Goal: Task Accomplishment & Management: Manage account settings

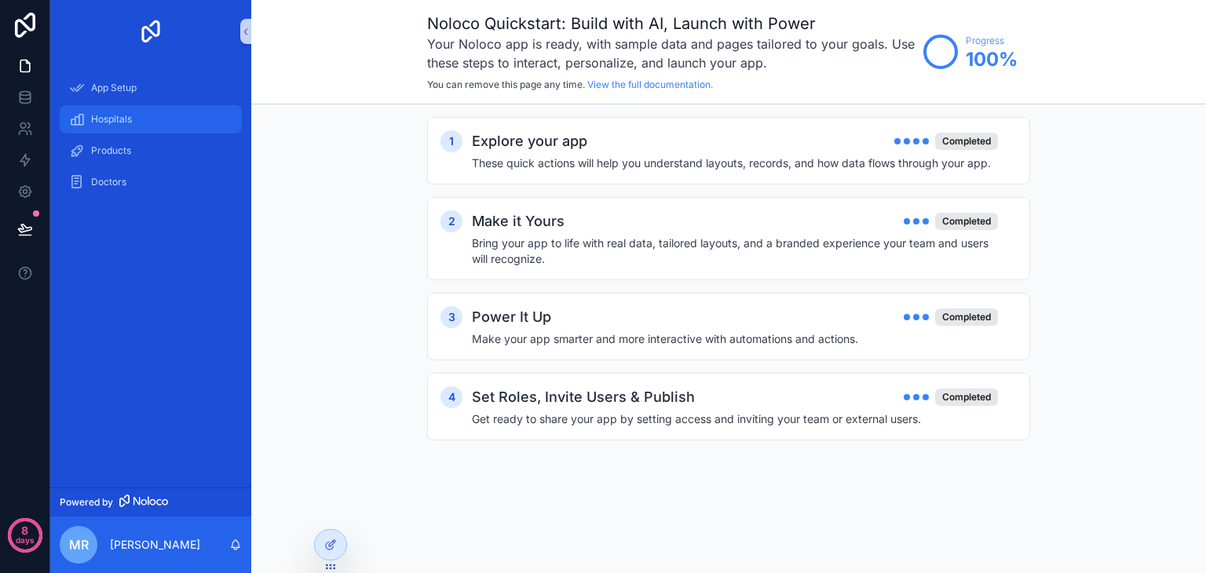
click at [141, 130] on div "Hospitals" at bounding box center [150, 119] width 163 height 25
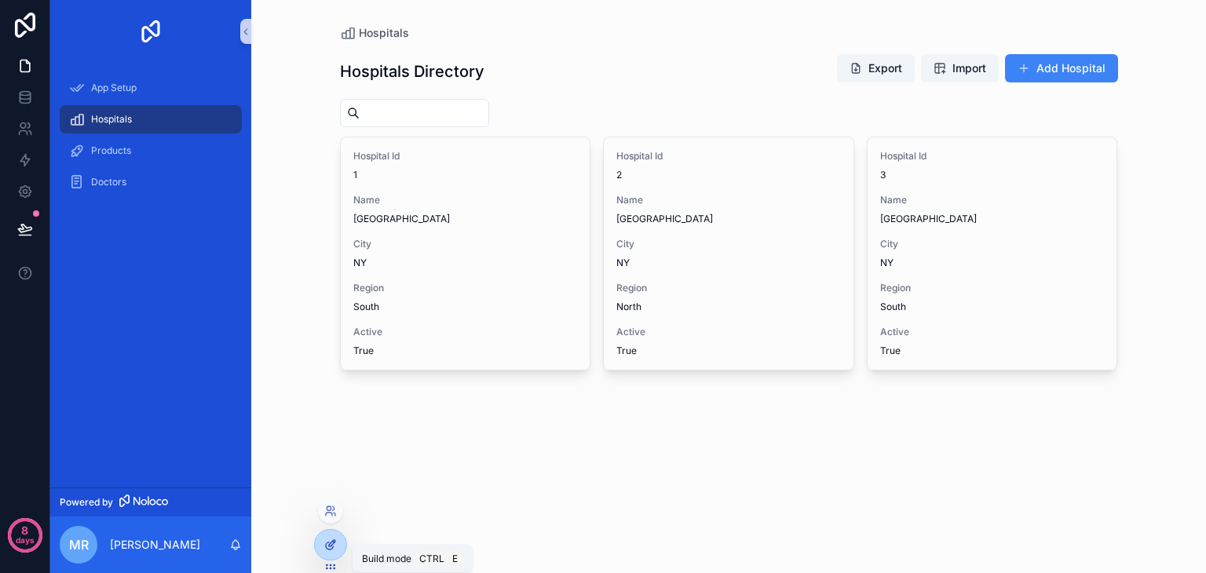
click at [320, 548] on div at bounding box center [330, 545] width 31 height 30
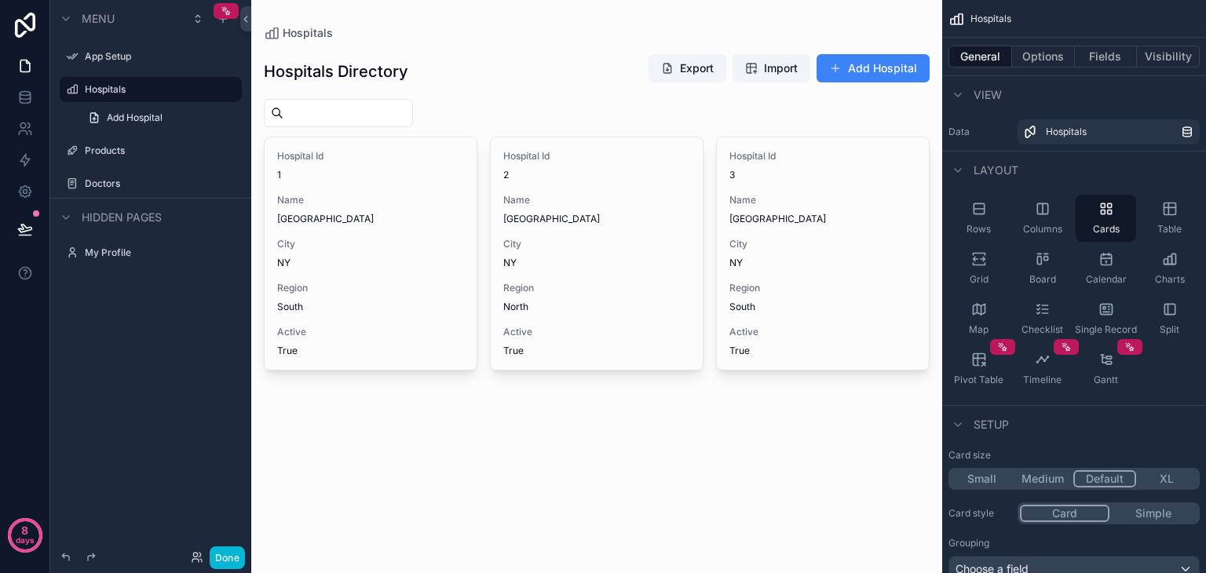
click at [899, 173] on div "scrollable content" at bounding box center [596, 210] width 691 height 421
click at [1172, 209] on icon "scrollable content" at bounding box center [1170, 209] width 16 height 16
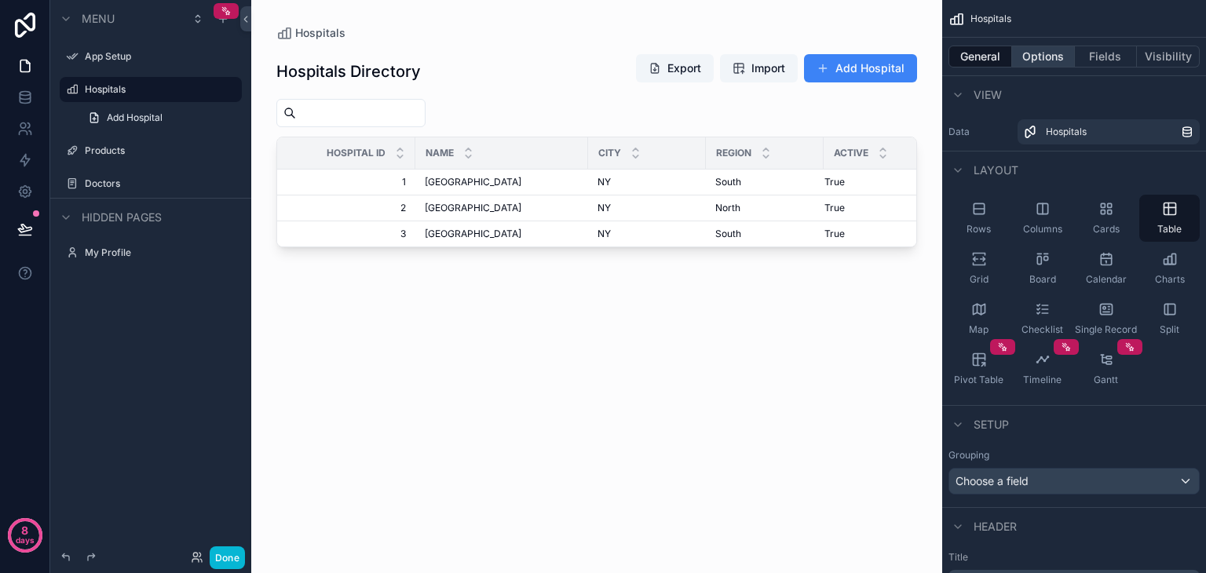
click at [1055, 57] on button "Options" at bounding box center [1043, 57] width 63 height 22
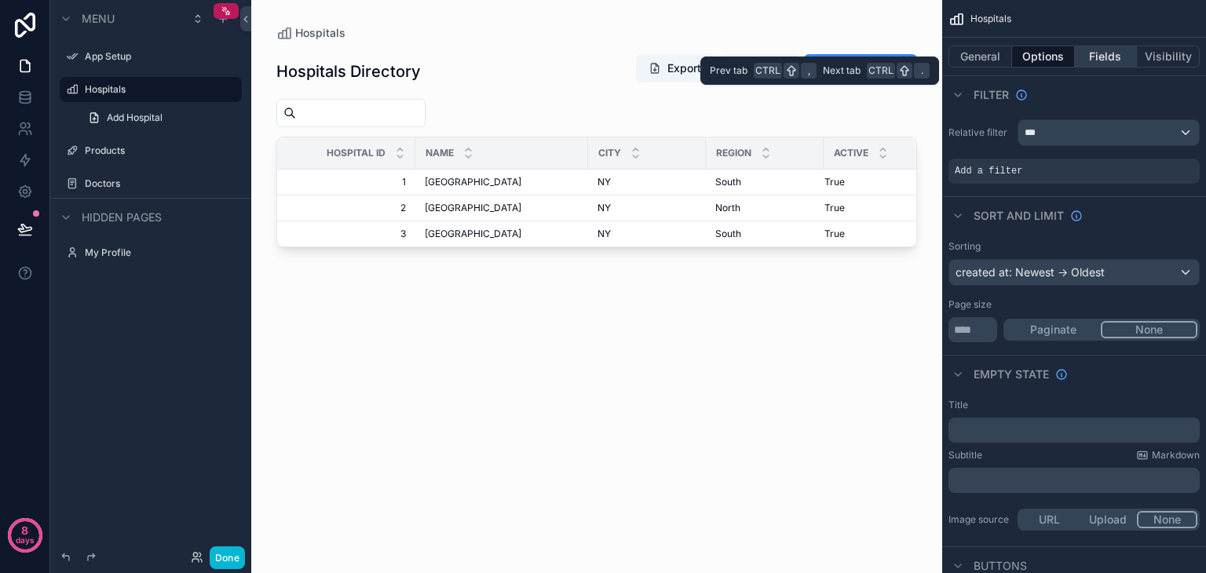
click at [1112, 64] on button "Fields" at bounding box center [1106, 57] width 63 height 22
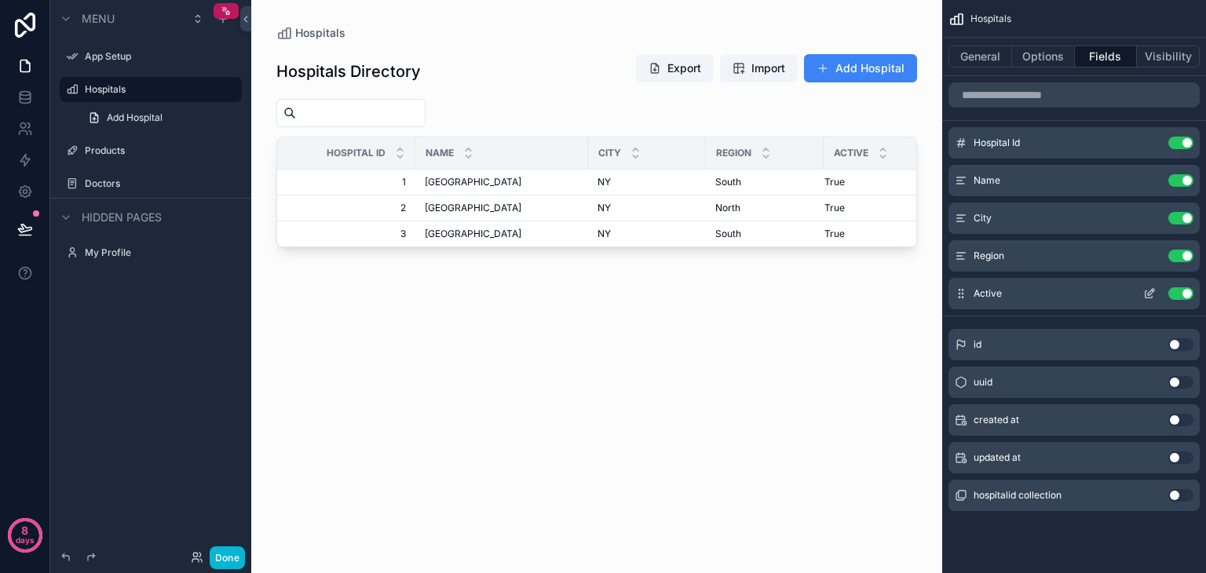
click at [1176, 293] on button "Use setting" at bounding box center [1180, 293] width 25 height 13
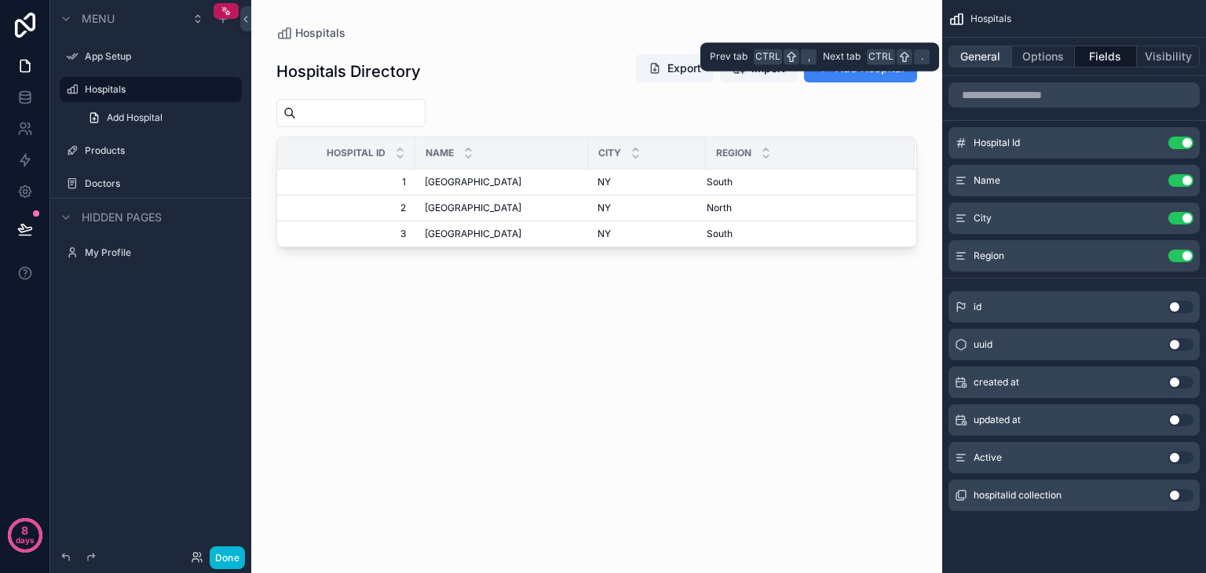
click at [986, 55] on button "General" at bounding box center [980, 57] width 64 height 22
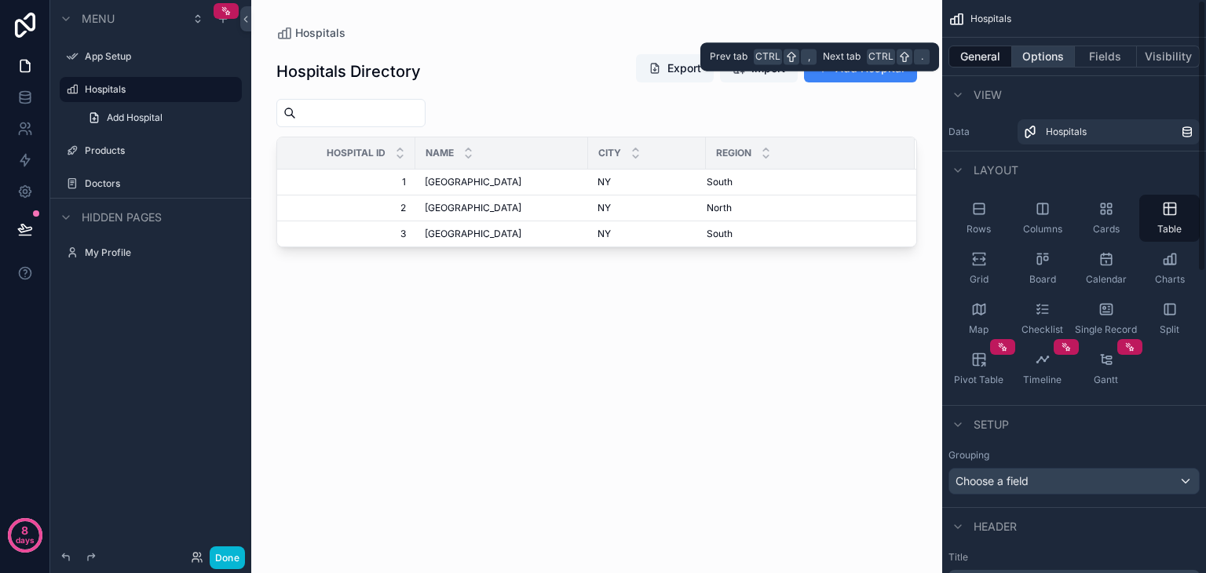
click at [1052, 67] on button "Options" at bounding box center [1043, 57] width 63 height 22
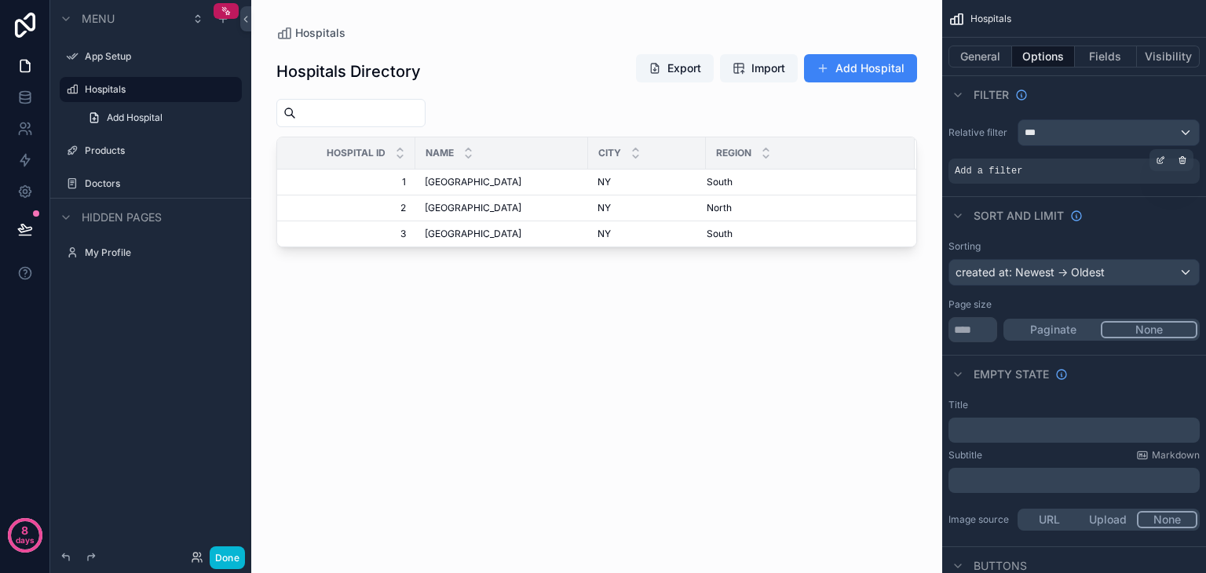
click at [1025, 176] on div "Add a filter" at bounding box center [1073, 171] width 251 height 25
click at [1161, 165] on div "scrollable content" at bounding box center [1160, 160] width 22 height 22
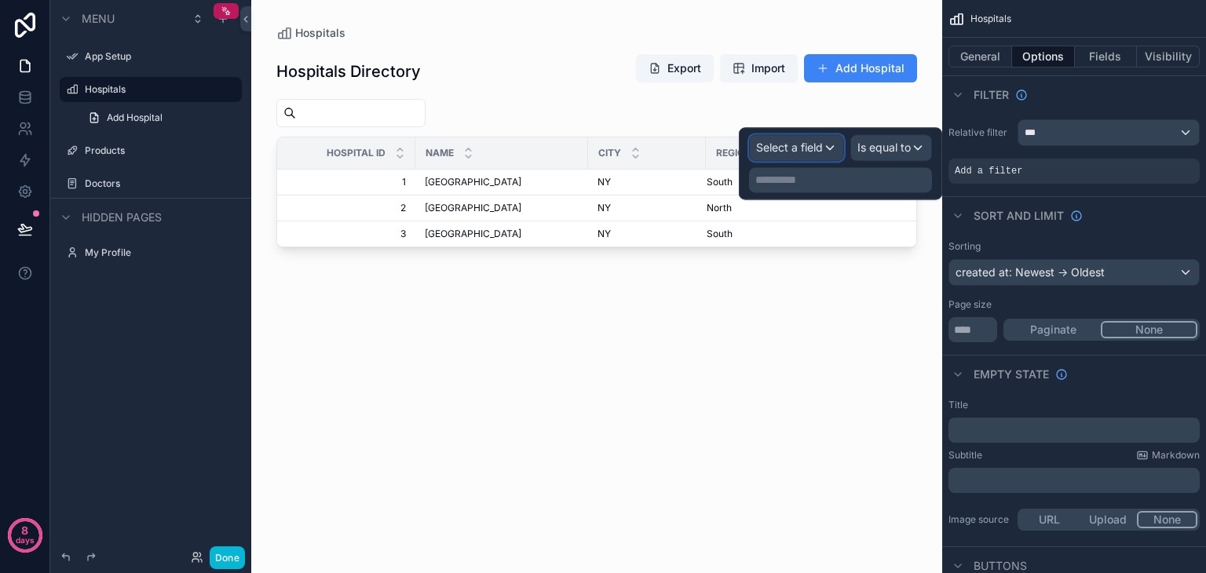
click at [785, 145] on span "Select a field" at bounding box center [789, 147] width 67 height 13
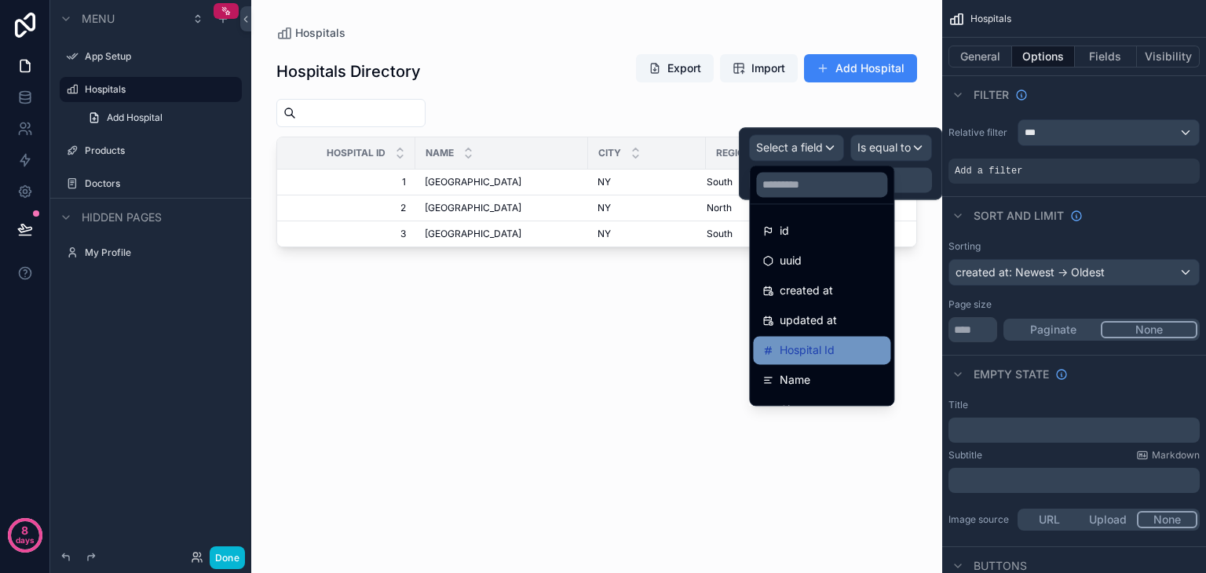
click at [831, 356] on span "Hospital Id" at bounding box center [807, 350] width 55 height 19
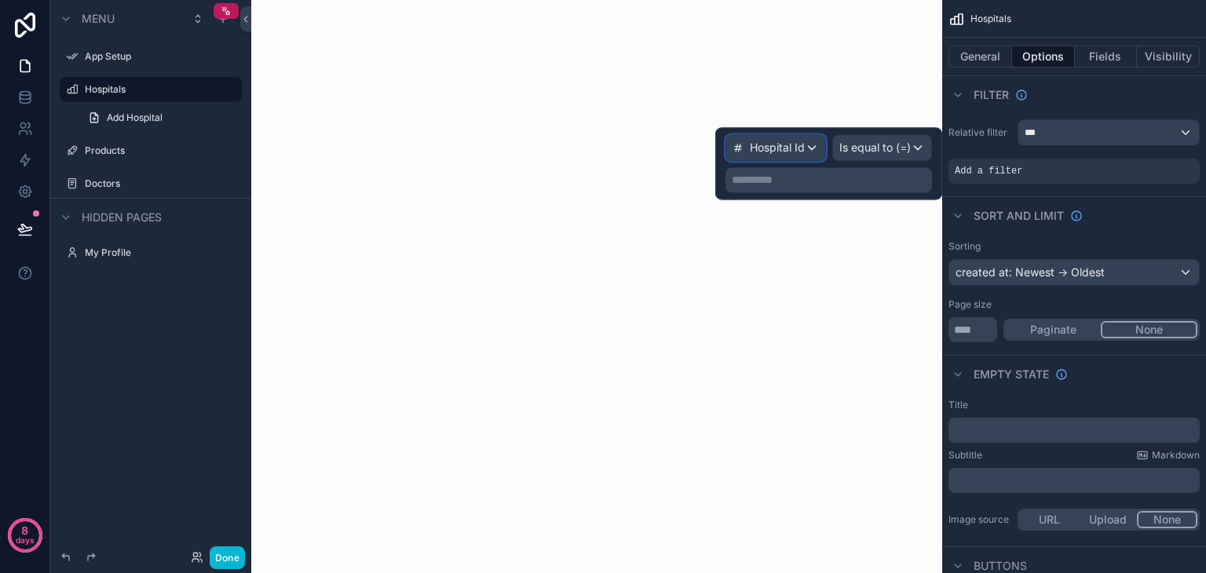
click at [767, 155] on div "Hospital Id" at bounding box center [775, 147] width 99 height 25
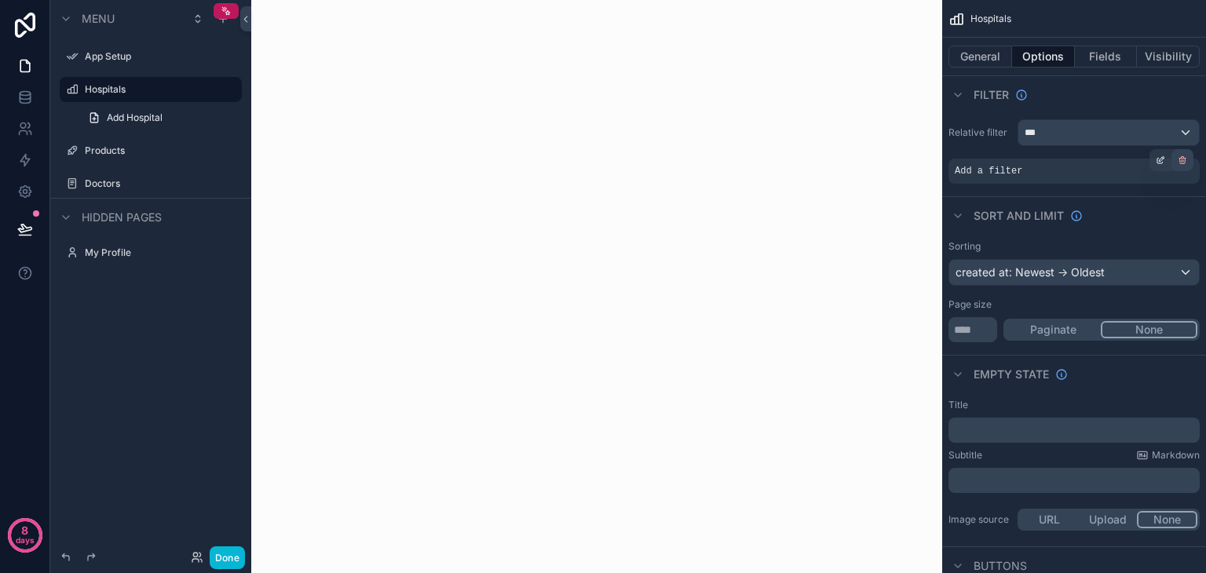
click at [1178, 159] on icon "scrollable content" at bounding box center [1182, 159] width 9 height 9
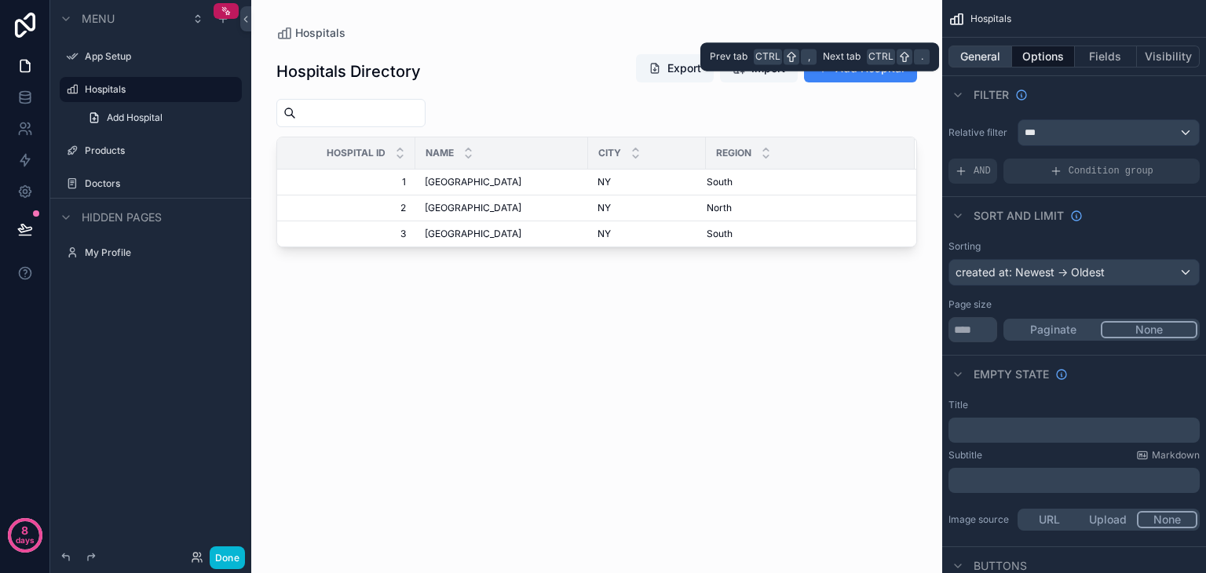
click at [985, 58] on button "General" at bounding box center [980, 57] width 64 height 22
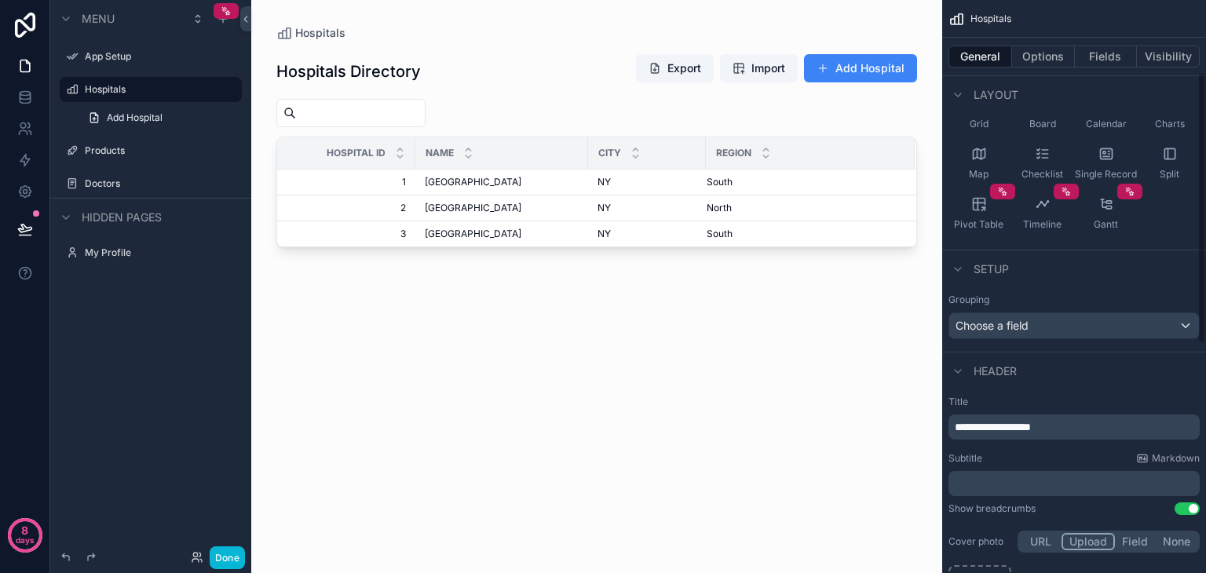
scroll to position [166, 0]
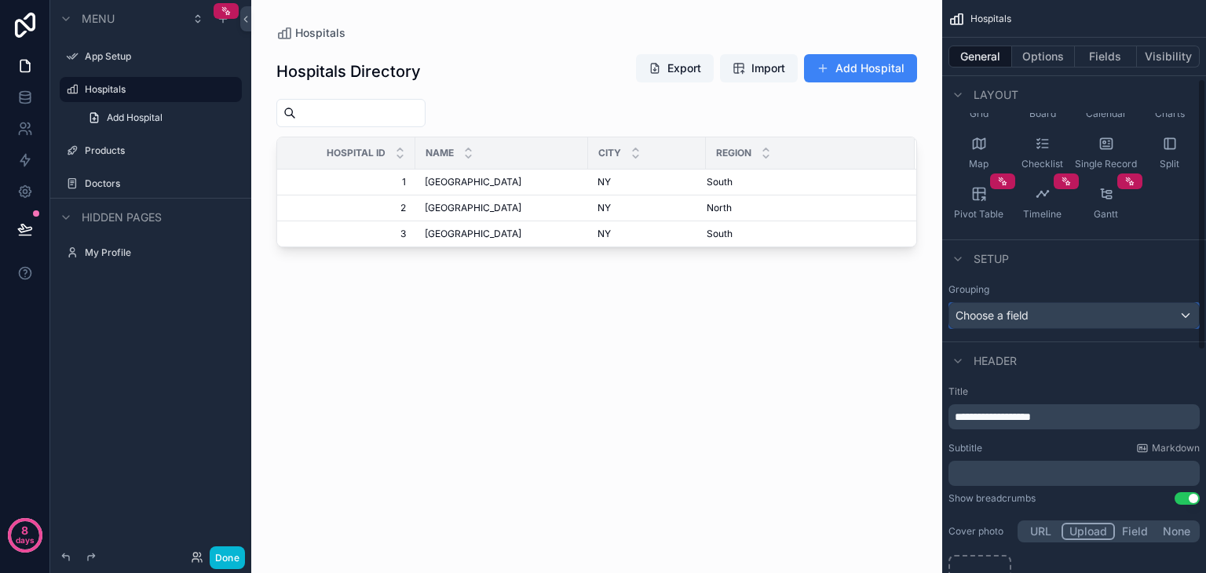
click at [1003, 308] on div "Choose a field" at bounding box center [1074, 315] width 250 height 25
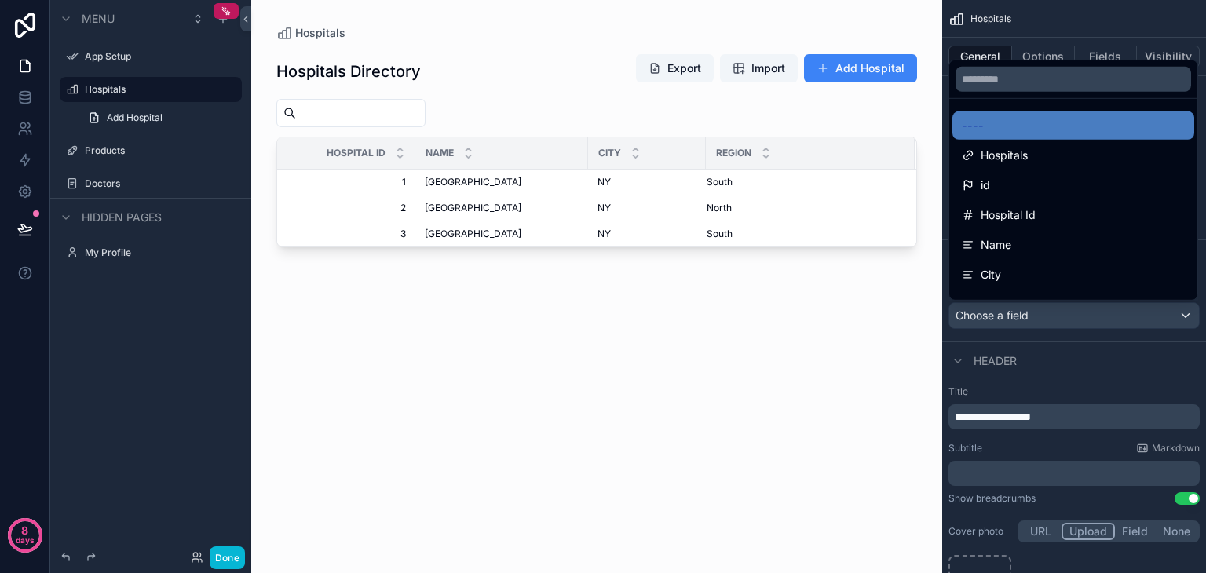
click at [1003, 308] on div "scrollable content" at bounding box center [603, 286] width 1206 height 573
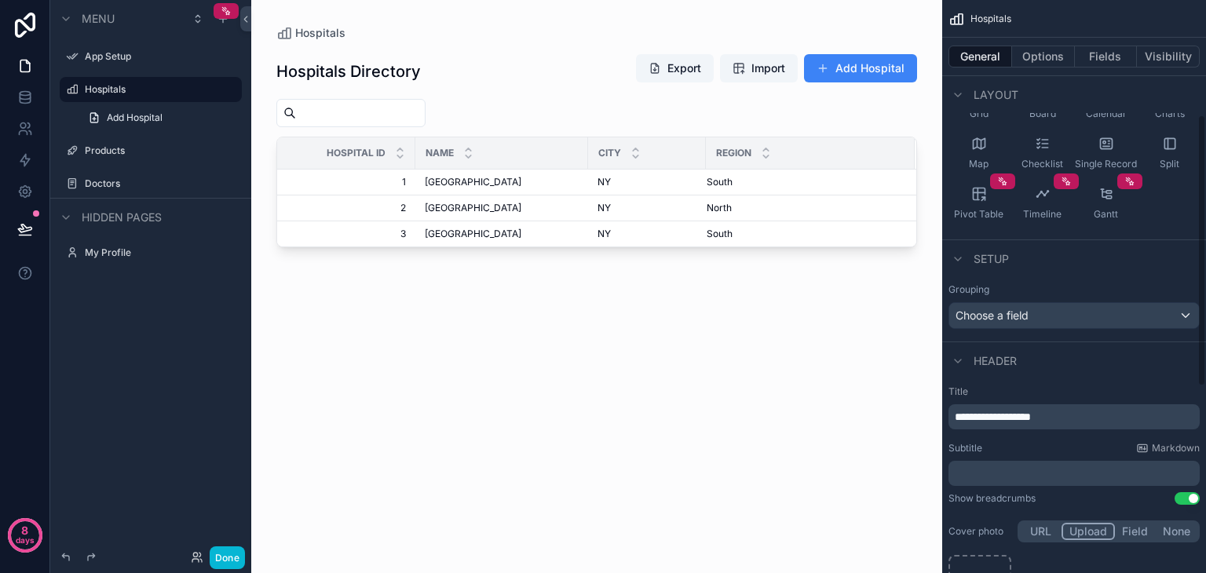
scroll to position [443, 0]
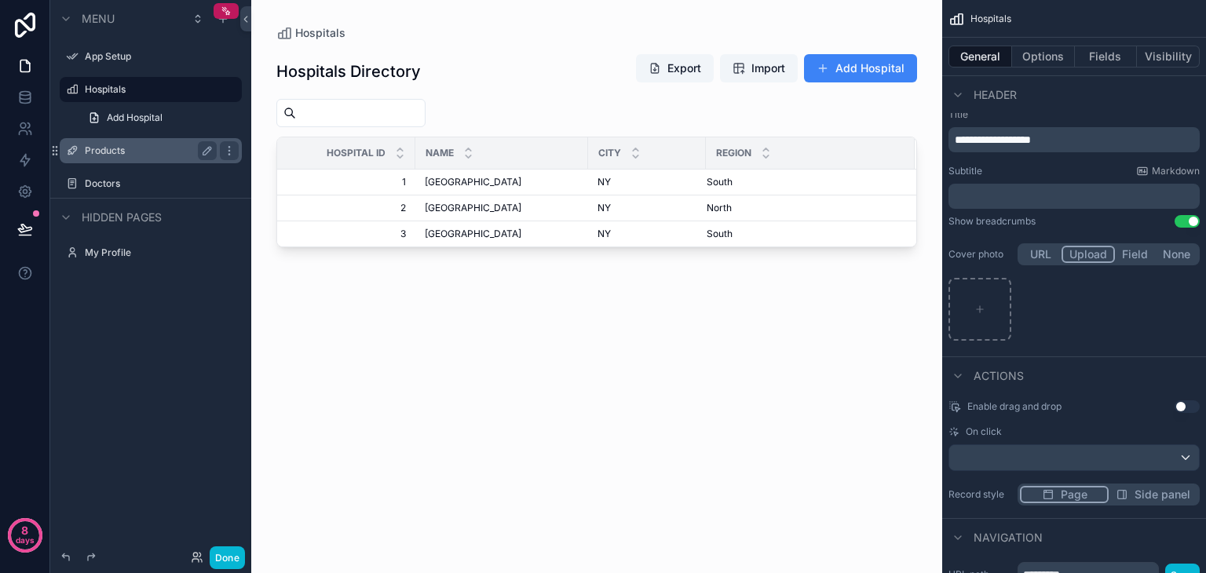
click at [133, 158] on div "Products" at bounding box center [151, 150] width 132 height 19
click at [110, 185] on label "Doctors" at bounding box center [148, 183] width 126 height 13
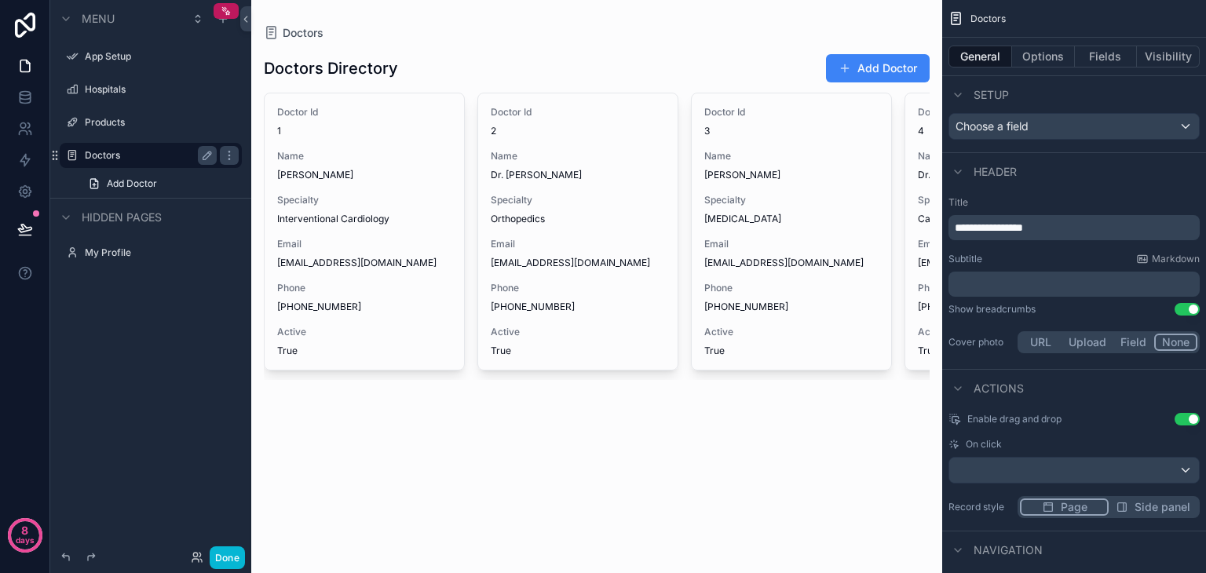
click at [792, 170] on div "scrollable content" at bounding box center [596, 215] width 691 height 430
click at [138, 89] on label "Hospitals" at bounding box center [148, 89] width 126 height 13
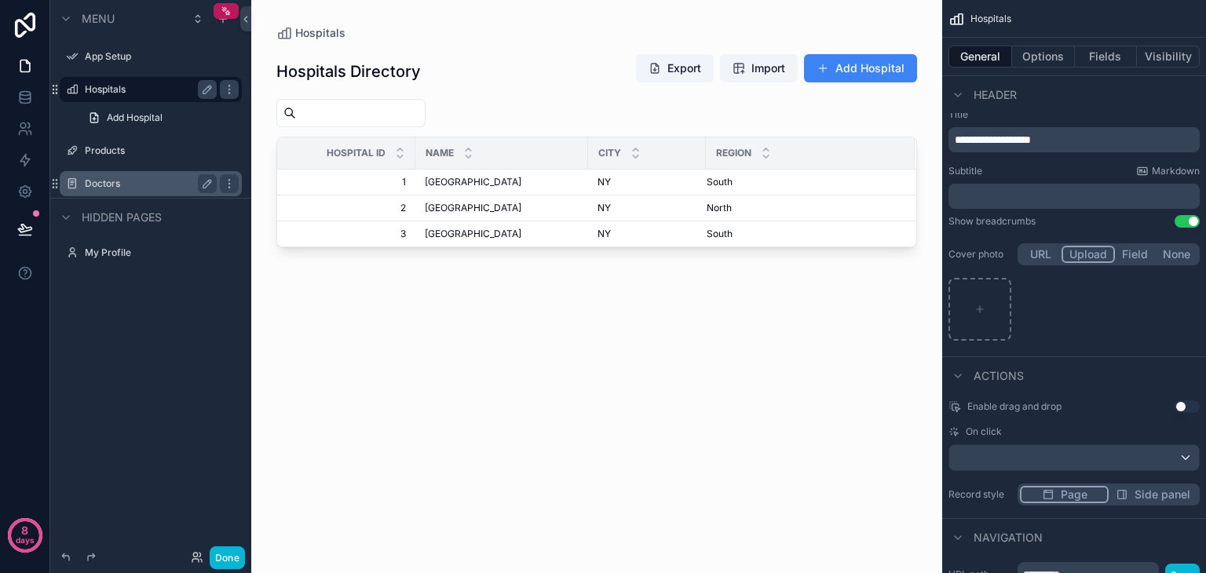
click at [323, 120] on div "scrollable content" at bounding box center [596, 277] width 691 height 554
click at [444, 179] on span "[GEOGRAPHIC_DATA]" at bounding box center [473, 182] width 97 height 13
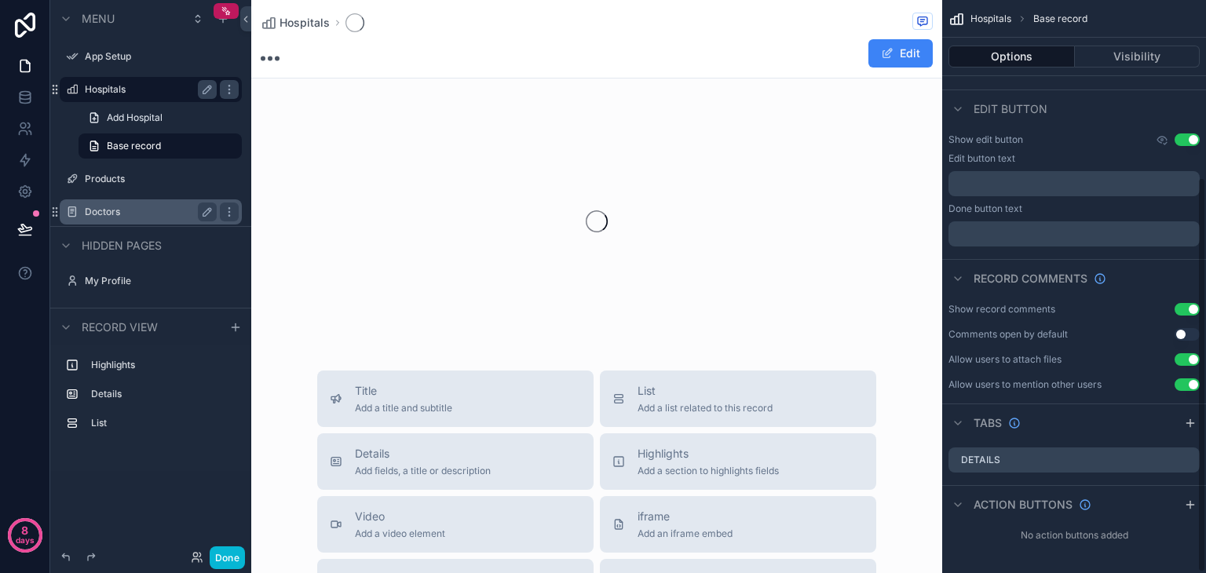
scroll to position [258, 0]
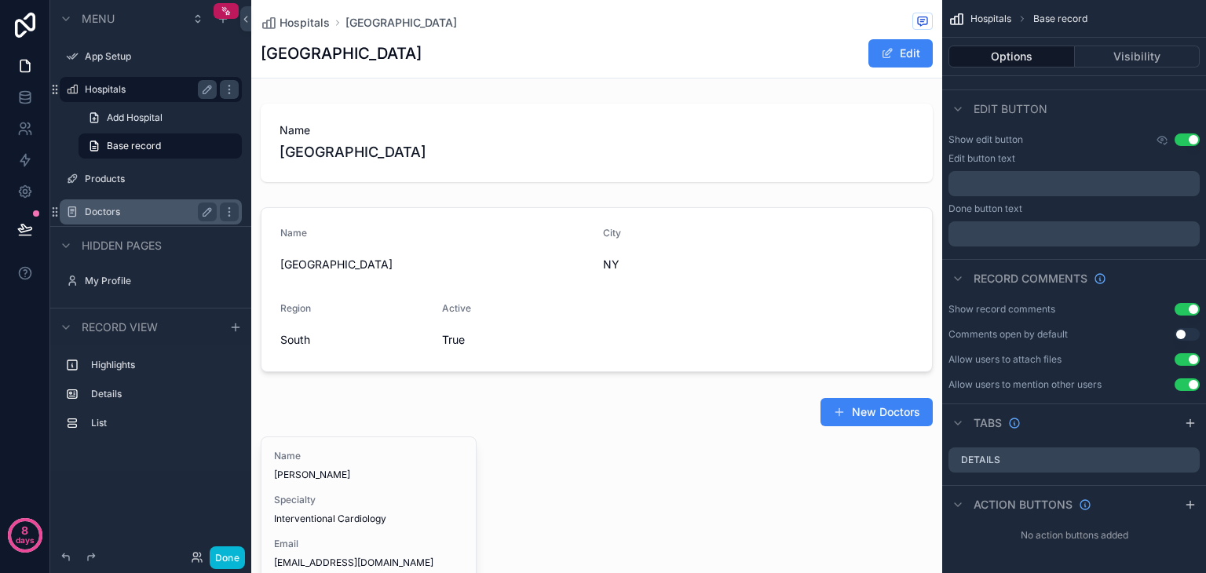
click at [107, 90] on label "Hospitals" at bounding box center [148, 89] width 126 height 13
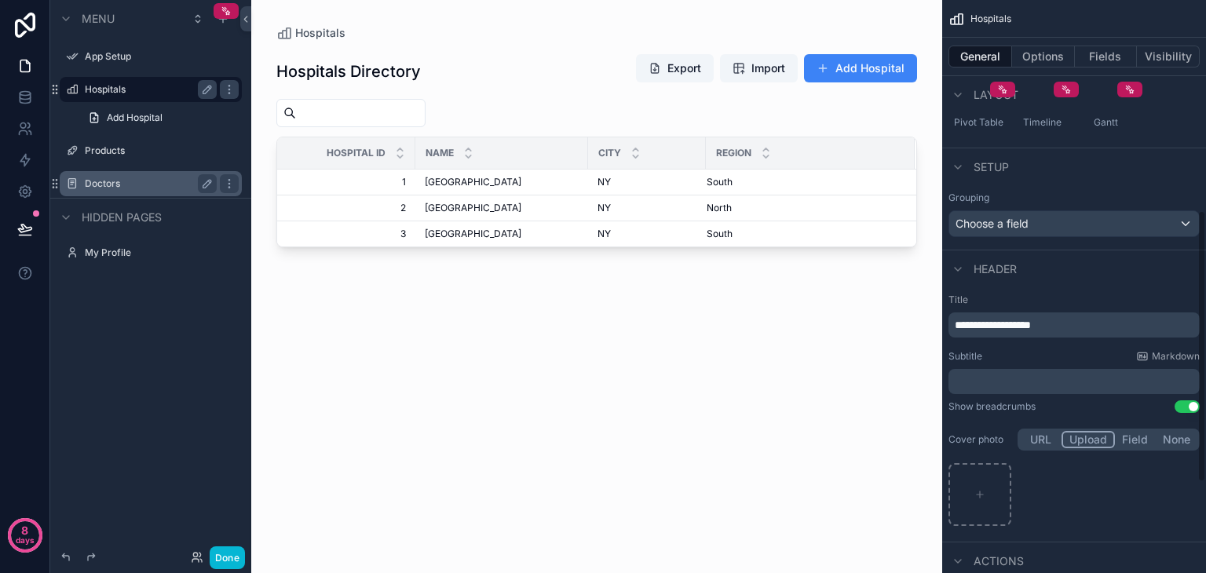
scroll to position [443, 0]
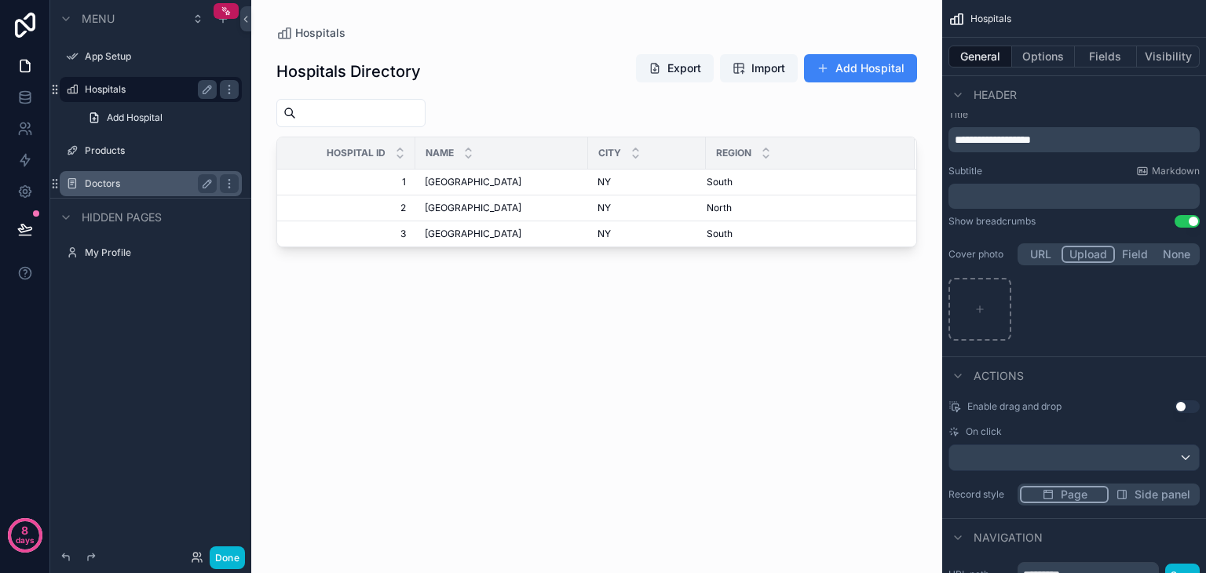
click at [463, 381] on div "Hospitals Directory Export [GEOGRAPHIC_DATA] Id Name City Region 1 1 [GEOGRAPHI…" at bounding box center [596, 297] width 641 height 513
click at [141, 122] on span "Add Hospital" at bounding box center [135, 117] width 56 height 13
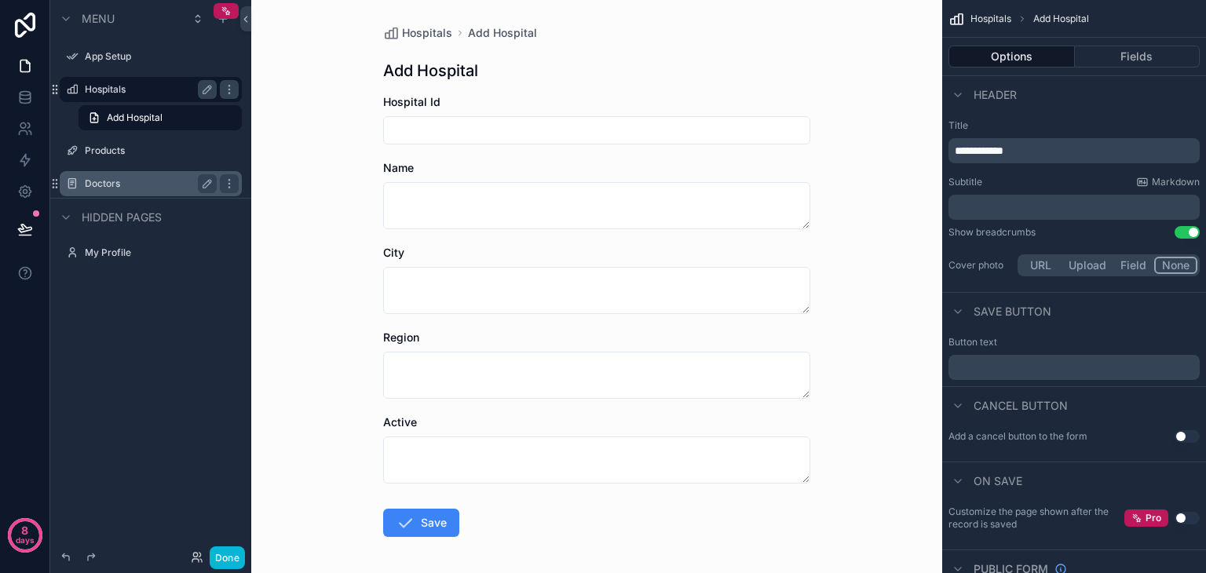
click at [108, 92] on label "Hospitals" at bounding box center [148, 89] width 126 height 13
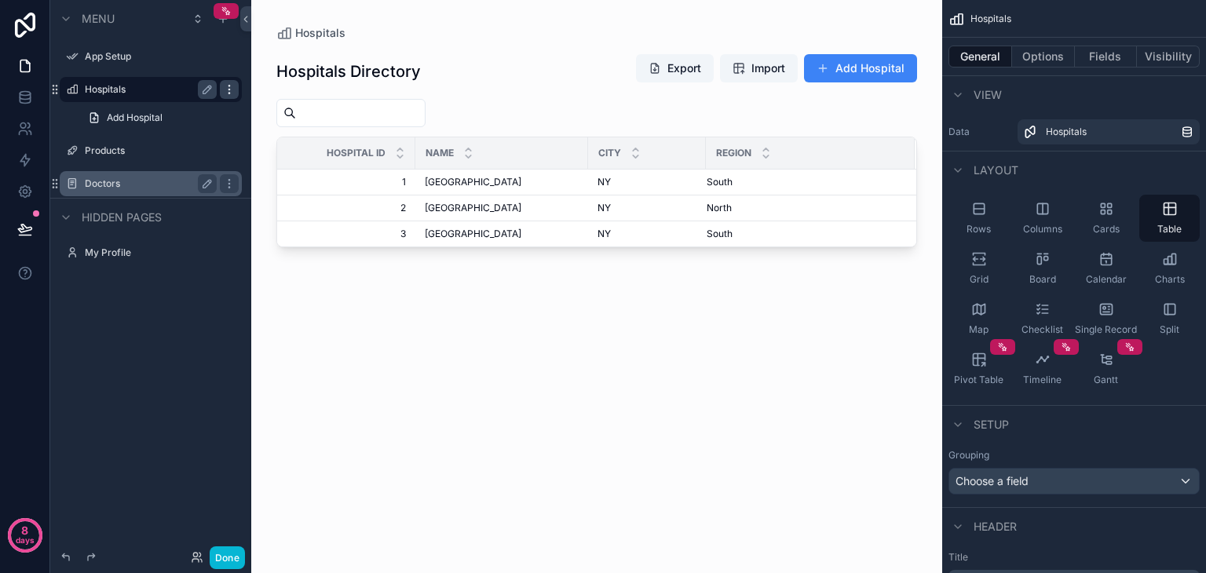
click at [235, 95] on icon "scrollable content" at bounding box center [229, 89] width 13 height 13
click at [496, 326] on div "Hospitals Directory Export [GEOGRAPHIC_DATA] Id Name City Region 1 1 [GEOGRAPHI…" at bounding box center [596, 297] width 641 height 513
